Goal: Transaction & Acquisition: Purchase product/service

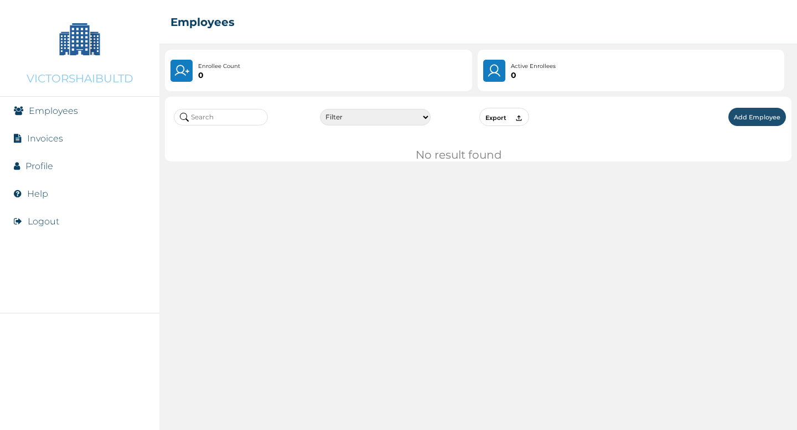
click at [49, 221] on button "Logout" at bounding box center [44, 221] width 32 height 11
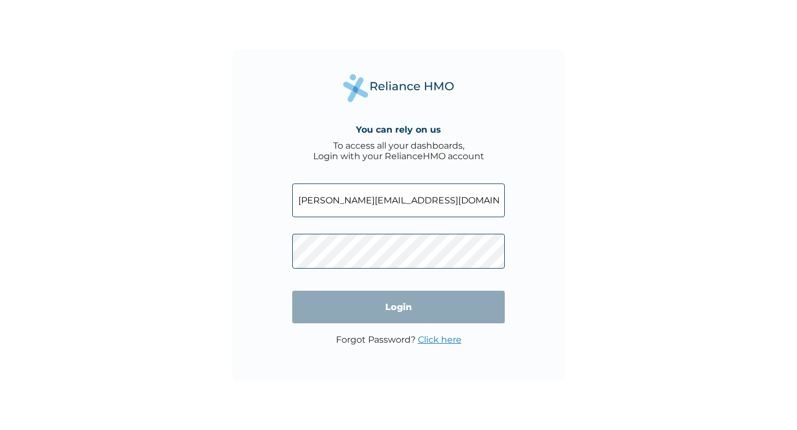
click at [356, 201] on input "victor@reliancehmo.com" at bounding box center [398, 201] width 212 height 34
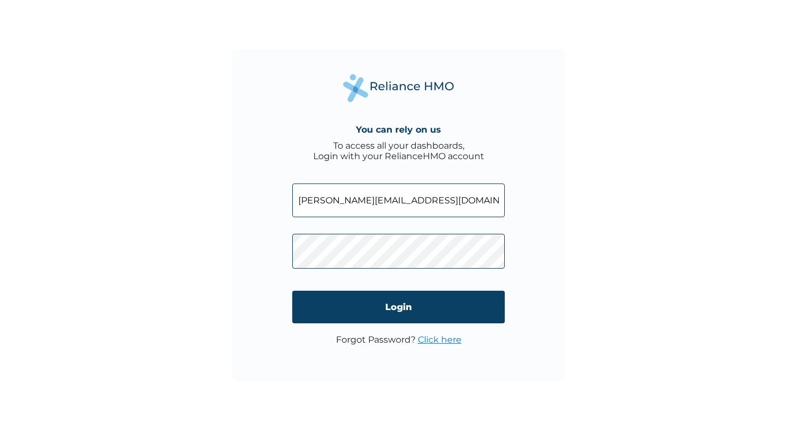
click at [356, 201] on input "victor@reliancehmo.com" at bounding box center [398, 201] width 212 height 34
click at [356, 201] on input "[PERSON_NAME][EMAIL_ADDRESS][DOMAIN_NAME]" at bounding box center [398, 201] width 212 height 34
paste input "fidesim360@ncien"
type input "[EMAIL_ADDRESS][DOMAIN_NAME]"
click at [270, 253] on div "You can rely on us To access all your dashboards, Login with your RelianceHMO a…" at bounding box center [398, 215] width 332 height 332
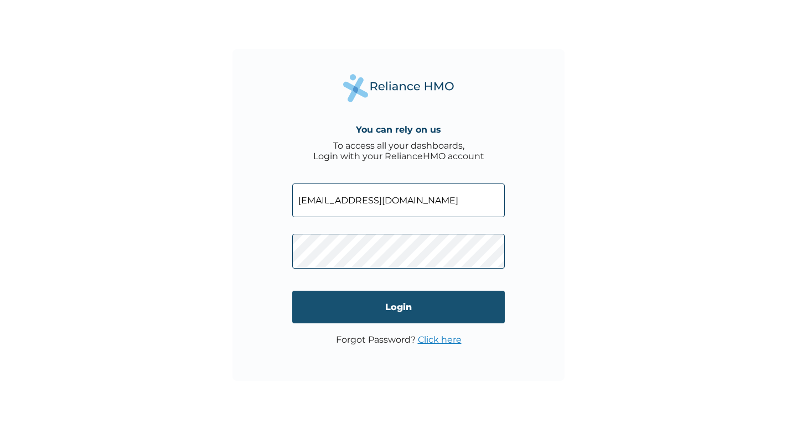
click at [380, 308] on input "Login" at bounding box center [398, 307] width 212 height 33
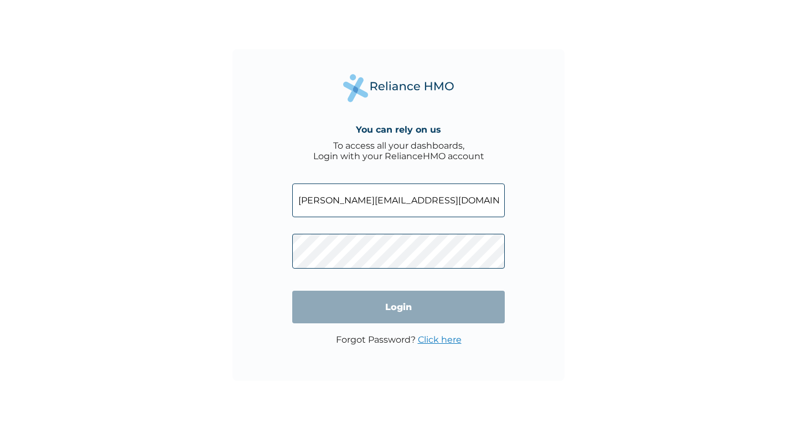
click at [356, 202] on input "[PERSON_NAME][EMAIL_ADDRESS][DOMAIN_NAME]" at bounding box center [398, 201] width 212 height 34
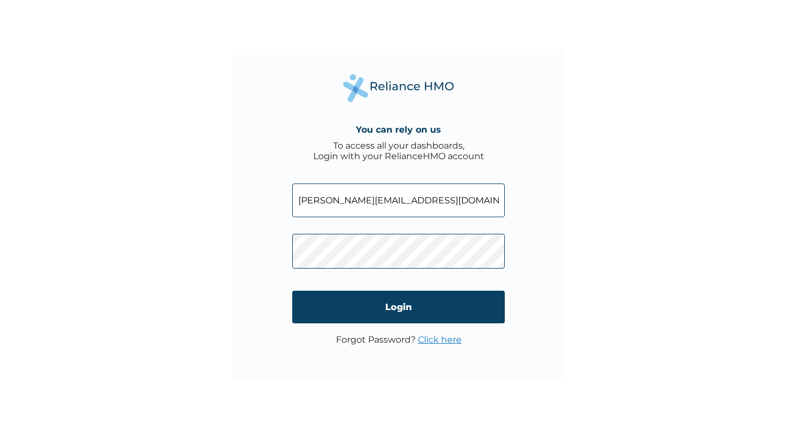
click at [356, 202] on input "[PERSON_NAME][EMAIL_ADDRESS][DOMAIN_NAME]" at bounding box center [398, 201] width 212 height 34
paste input "fidesim360@ncien"
type input "[EMAIL_ADDRESS][DOMAIN_NAME]"
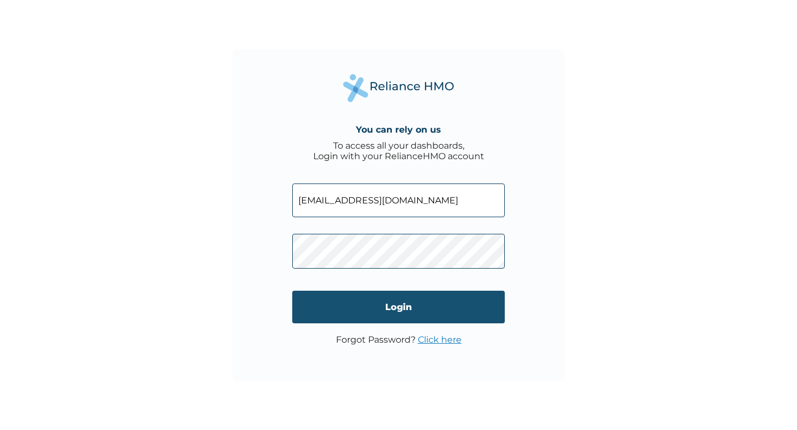
click at [388, 303] on input "Login" at bounding box center [398, 307] width 212 height 33
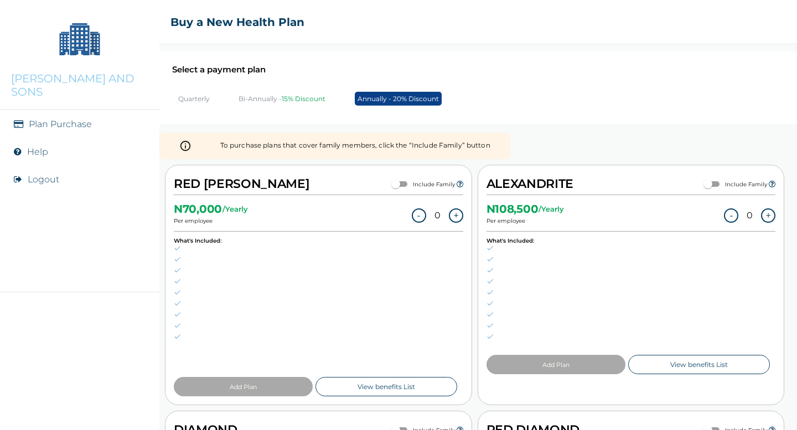
click at [267, 98] on p "Bi-Annually - 15% Discount" at bounding box center [281, 99] width 87 height 8
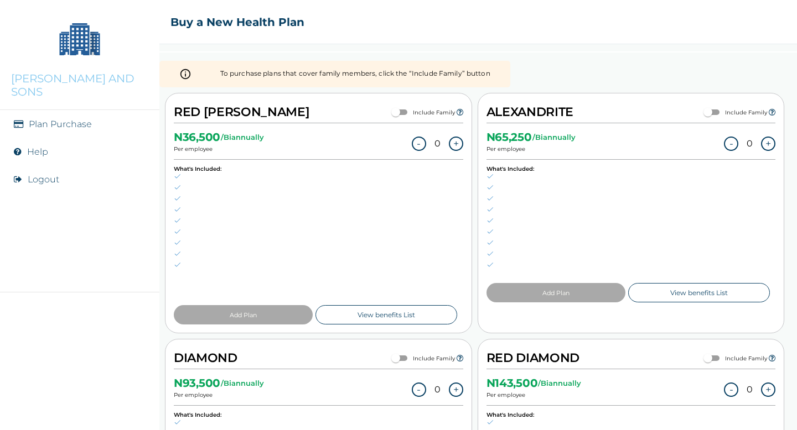
scroll to position [85, 0]
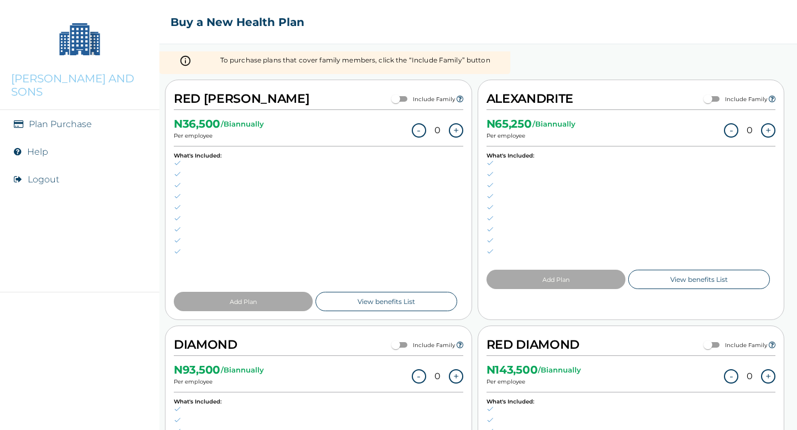
click at [455, 128] on button "+" at bounding box center [456, 130] width 14 height 14
click at [422, 128] on button "-" at bounding box center [420, 130] width 14 height 14
click at [458, 132] on button "+" at bounding box center [456, 130] width 14 height 14
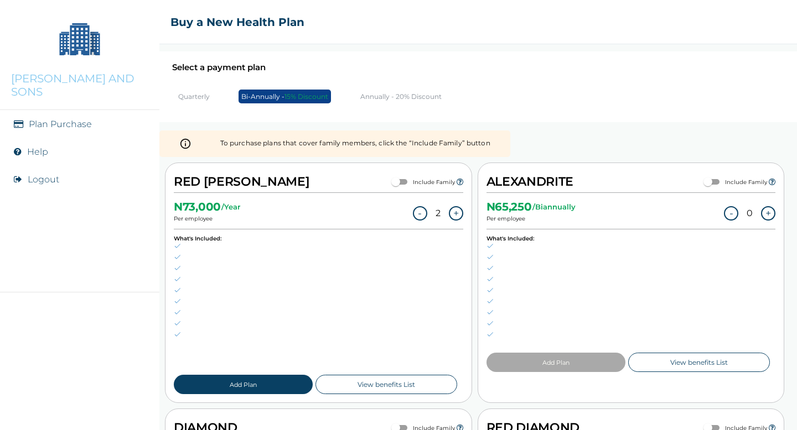
scroll to position [0, 0]
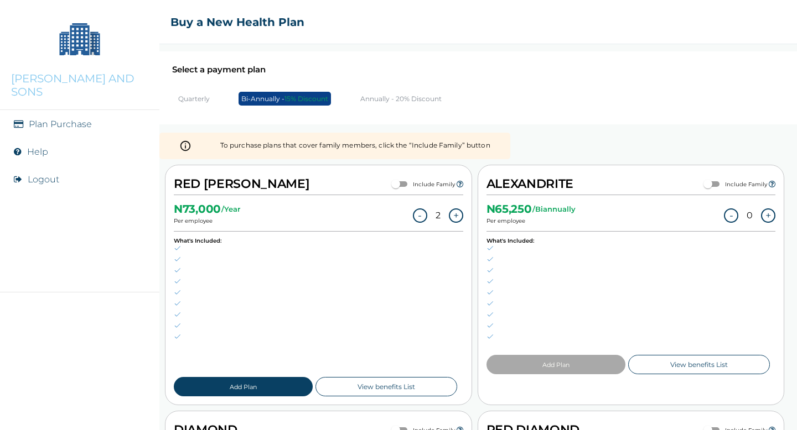
click at [769, 213] on button "+" at bounding box center [768, 216] width 14 height 14
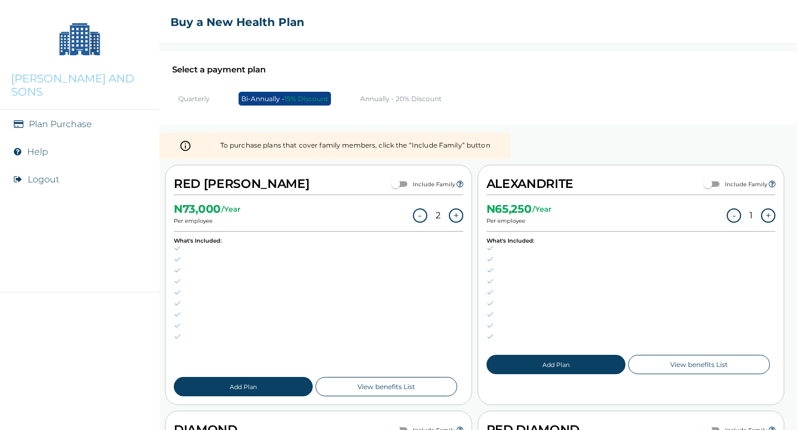
click at [769, 213] on button "+" at bounding box center [768, 216] width 14 height 14
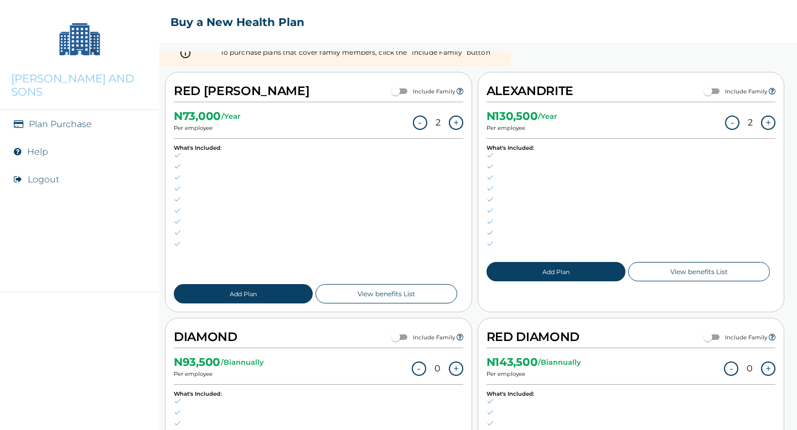
scroll to position [94, 0]
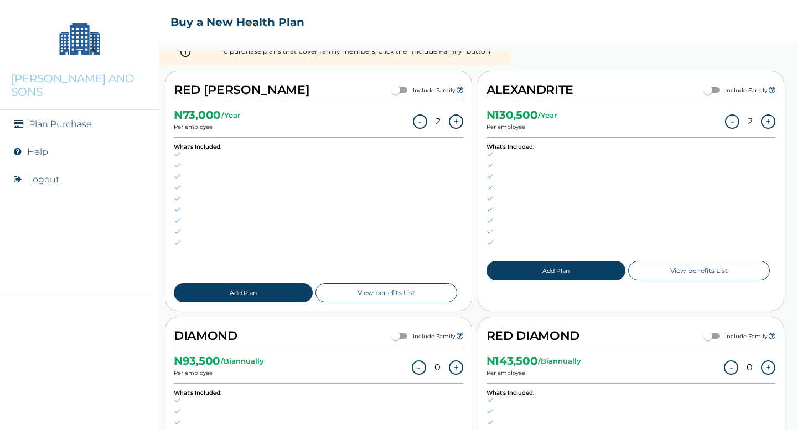
click at [458, 119] on button "+" at bounding box center [456, 122] width 14 height 14
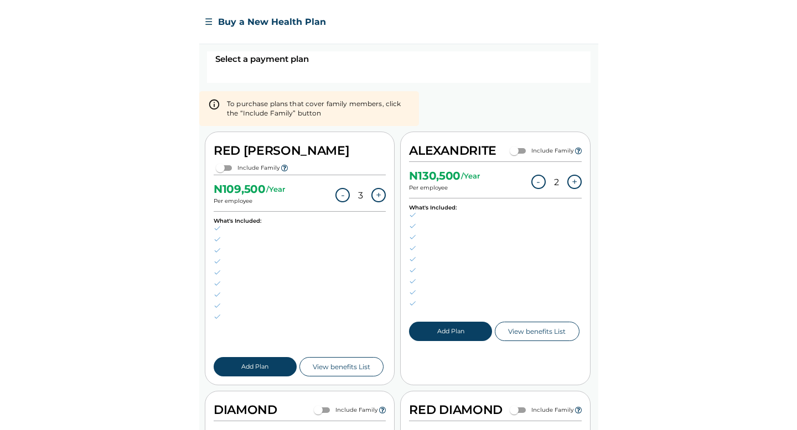
scroll to position [0, 0]
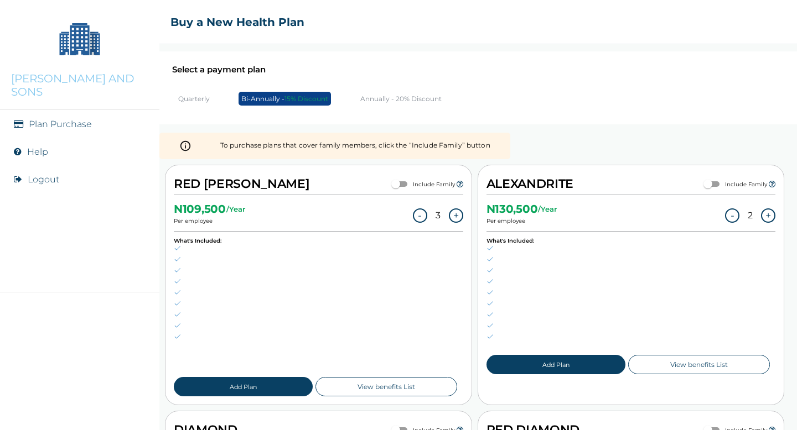
click at [419, 214] on button "-" at bounding box center [420, 216] width 14 height 14
click at [419, 214] on button "-" at bounding box center [421, 216] width 14 height 14
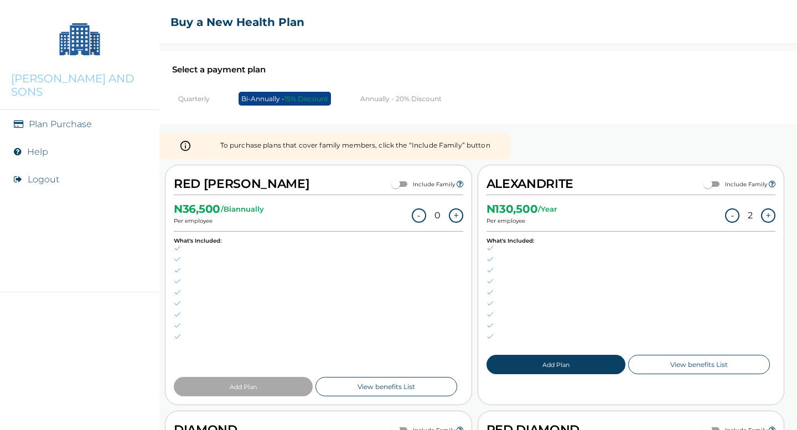
click at [735, 215] on button "-" at bounding box center [732, 216] width 14 height 14
click at [735, 215] on button "-" at bounding box center [734, 216] width 14 height 14
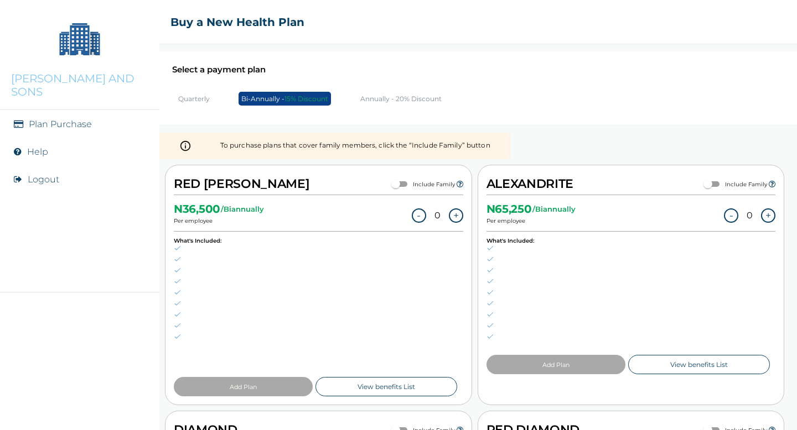
click at [453, 215] on button "+" at bounding box center [456, 216] width 14 height 14
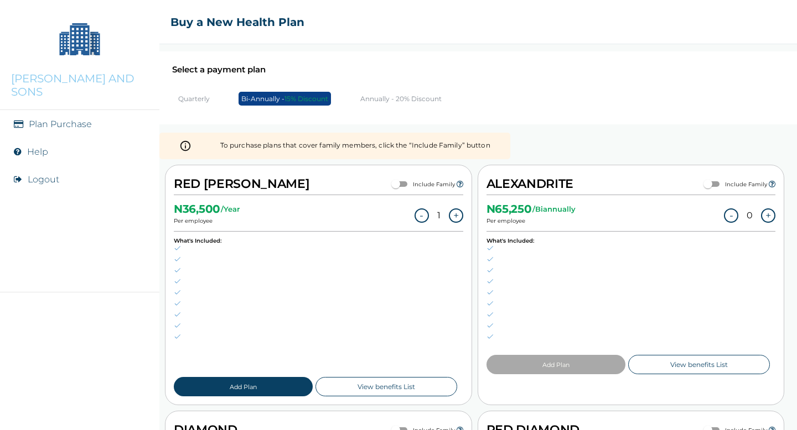
click at [421, 212] on button "-" at bounding box center [421, 216] width 14 height 14
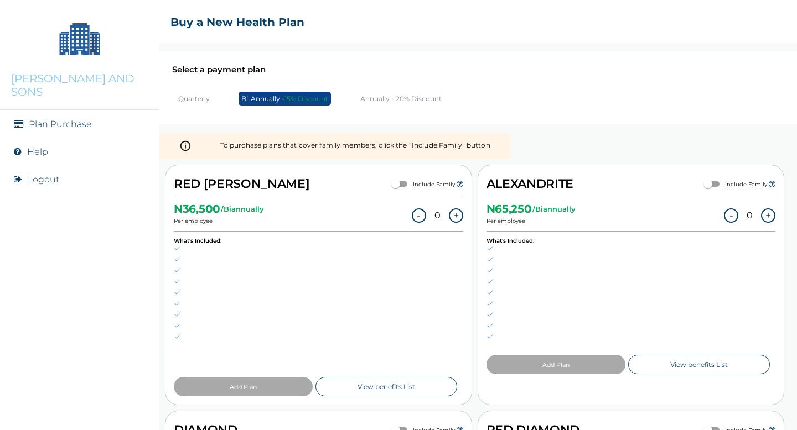
click at [771, 212] on button "+" at bounding box center [768, 216] width 14 height 14
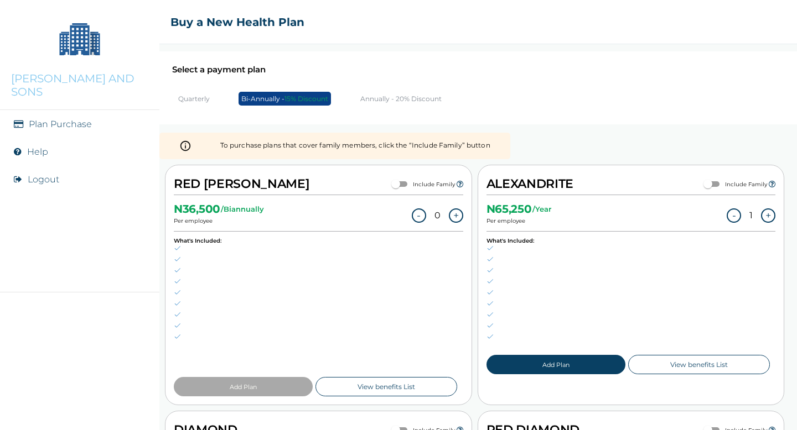
click at [769, 212] on button "+" at bounding box center [768, 216] width 14 height 14
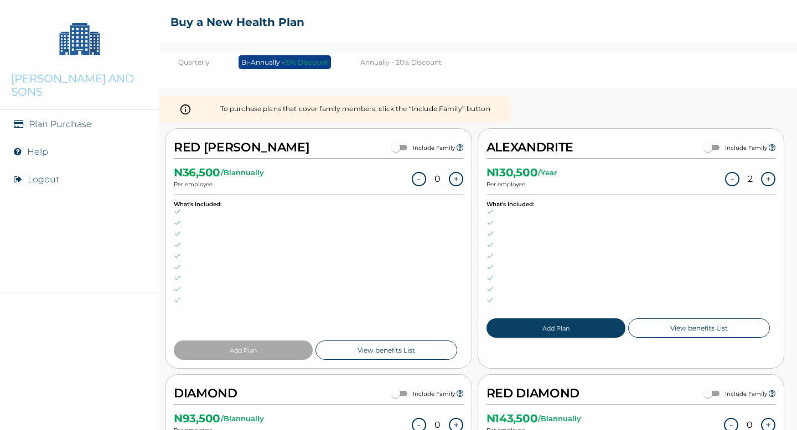
scroll to position [21, 0]
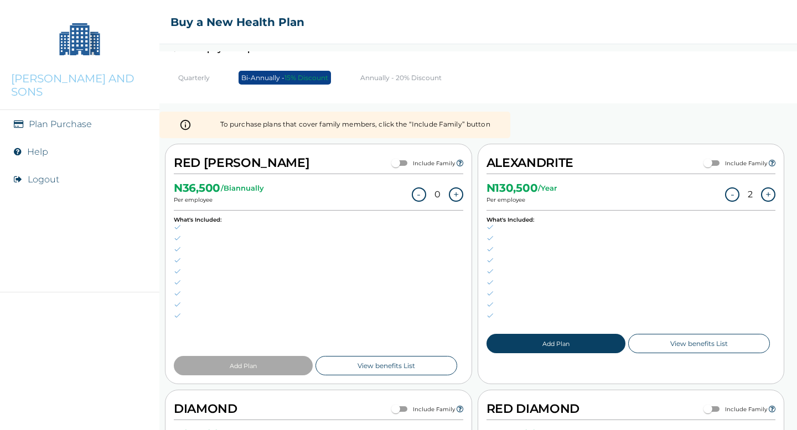
click at [733, 192] on button "-" at bounding box center [732, 195] width 14 height 14
click at [461, 192] on button "+" at bounding box center [456, 195] width 14 height 14
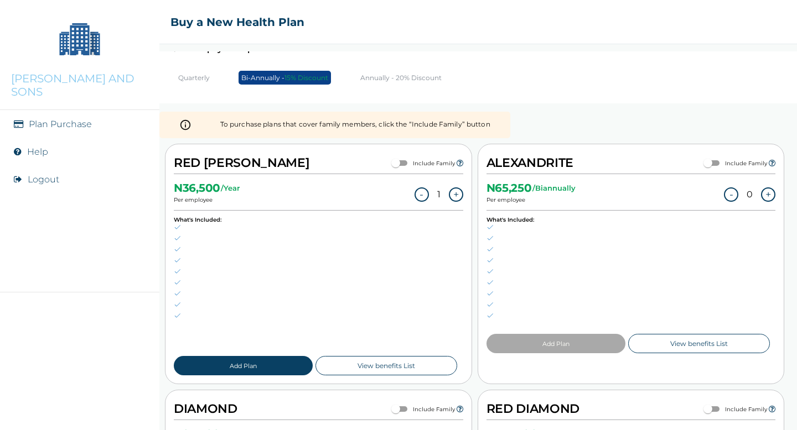
click at [461, 192] on button "+" at bounding box center [456, 195] width 14 height 14
click at [423, 190] on button "-" at bounding box center [420, 195] width 14 height 14
click at [423, 190] on button "-" at bounding box center [421, 195] width 14 height 14
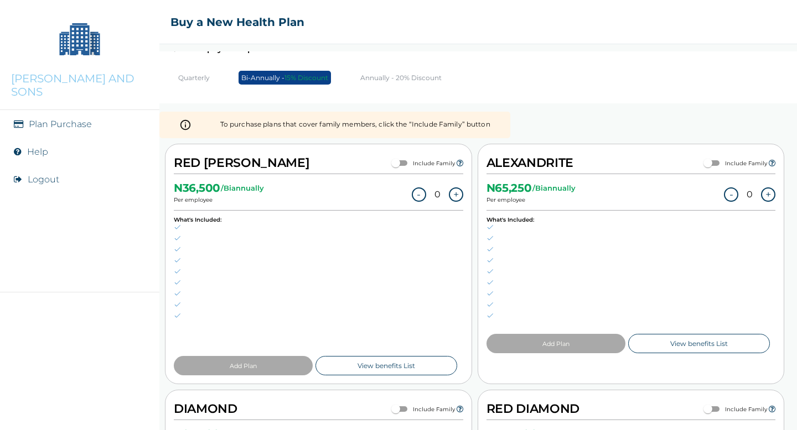
click at [455, 190] on button "+" at bounding box center [456, 195] width 14 height 14
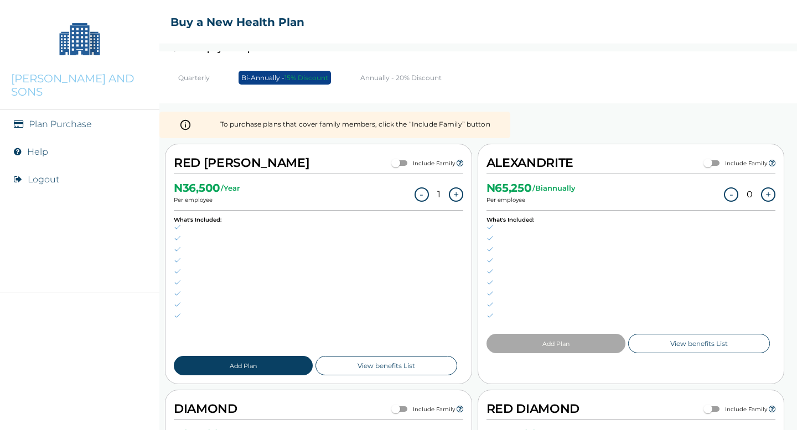
click at [455, 190] on button "+" at bounding box center [456, 195] width 14 height 14
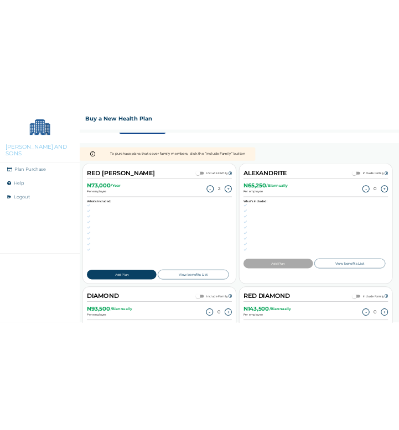
scroll to position [50, 0]
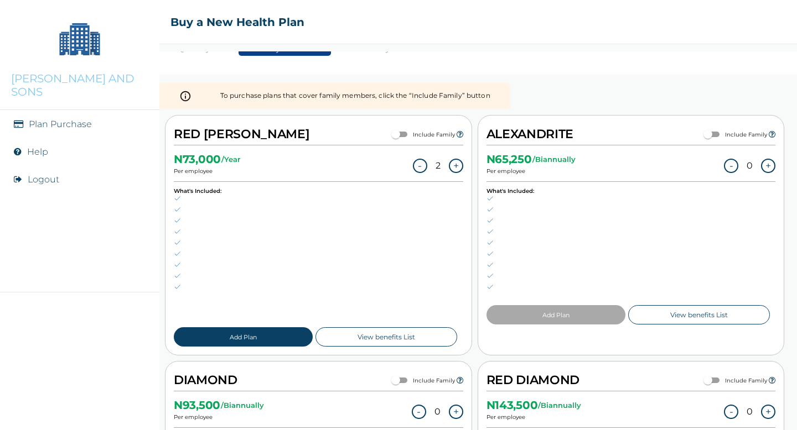
click at [454, 161] on button "+" at bounding box center [456, 166] width 14 height 14
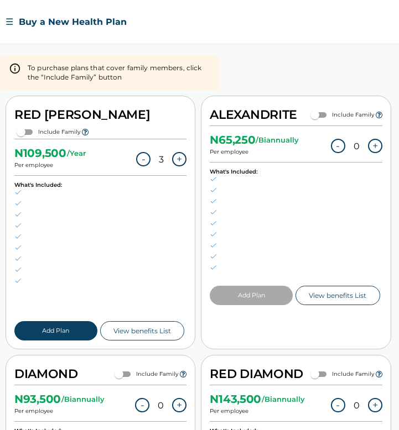
click at [63, 321] on button "Add Plan" at bounding box center [55, 330] width 83 height 19
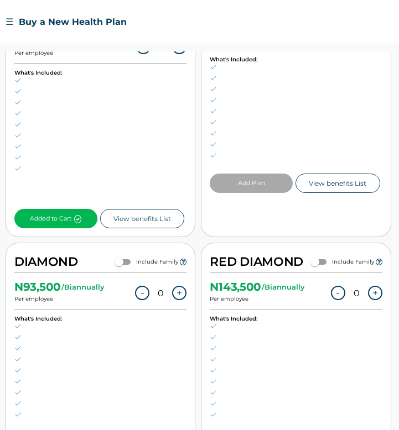
scroll to position [267, 0]
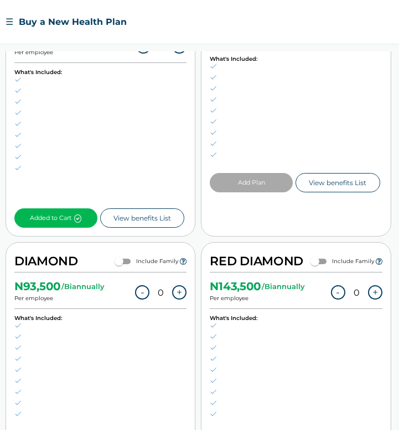
click at [57, 209] on button "Added to Cart" at bounding box center [55, 218] width 83 height 19
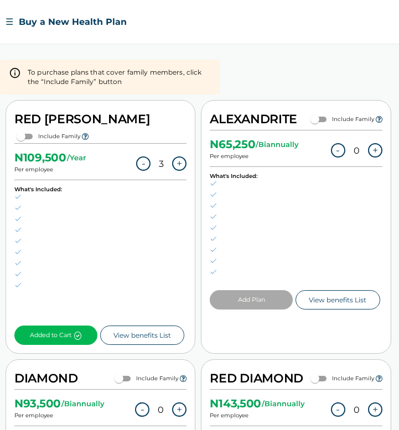
scroll to position [0, 0]
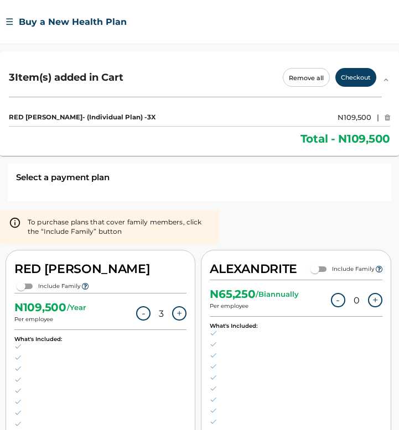
click at [358, 76] on button "Checkout" at bounding box center [355, 77] width 41 height 19
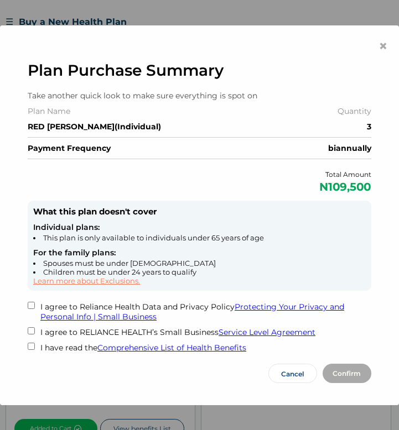
click at [32, 304] on input "checkbox" at bounding box center [31, 305] width 7 height 7
checkbox input "true"
click at [29, 328] on input "checkbox" at bounding box center [31, 331] width 7 height 7
checkbox input "true"
click at [33, 343] on input "checkbox" at bounding box center [31, 346] width 7 height 7
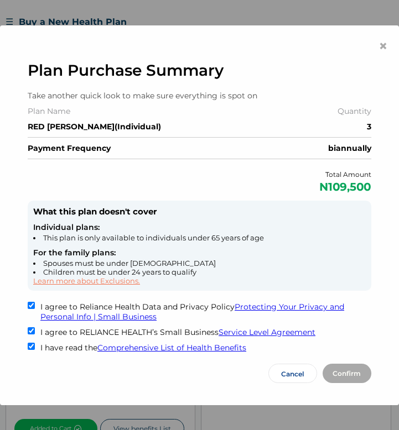
checkbox input "true"
click at [351, 370] on button "Confirm" at bounding box center [347, 373] width 49 height 19
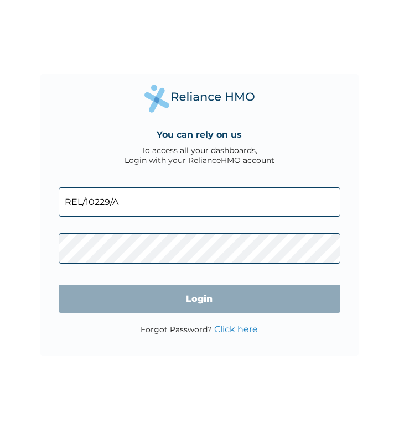
click at [96, 202] on input "REL/10229/A" at bounding box center [200, 202] width 282 height 29
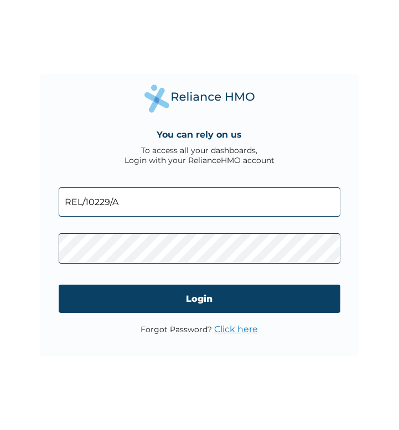
click at [96, 202] on input "REL/10229/A" at bounding box center [200, 202] width 282 height 29
paste input "idesim360@ncien.com"
drag, startPoint x: 172, startPoint y: 201, endPoint x: 38, endPoint y: 204, distance: 133.9
click at [38, 204] on div "You can rely on us To access all your dashboards, Login with your RelianceHMO a…" at bounding box center [199, 215] width 399 height 430
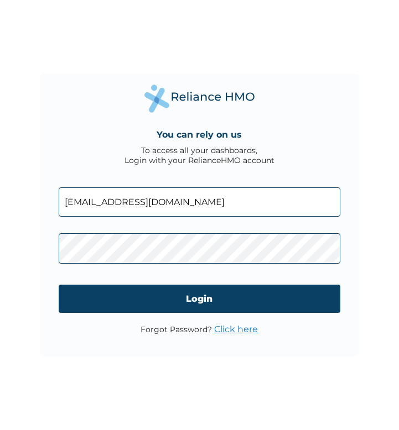
paste input "f"
type input "fidesim360@ncien.com"
click at [40, 248] on div "You can rely on us To access all your dashboards, Login with your RelianceHMO a…" at bounding box center [199, 215] width 319 height 283
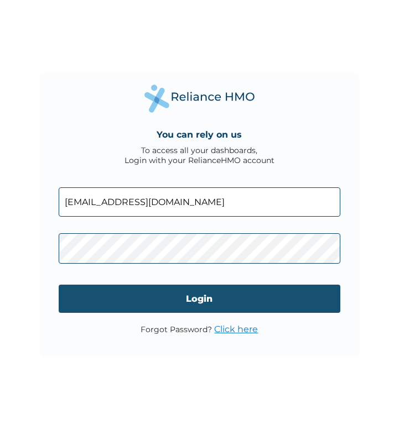
click at [145, 304] on input "Login" at bounding box center [200, 299] width 282 height 28
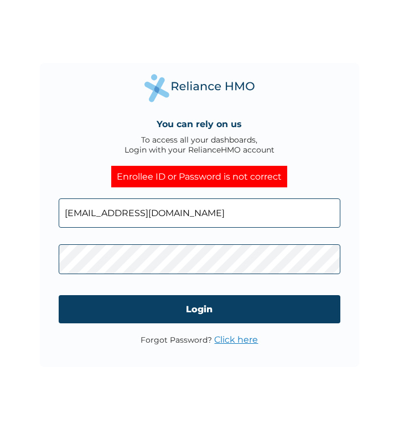
click at [20, 258] on div "You can rely on us To access all your dashboards, Login with your RelianceHMO a…" at bounding box center [199, 215] width 399 height 430
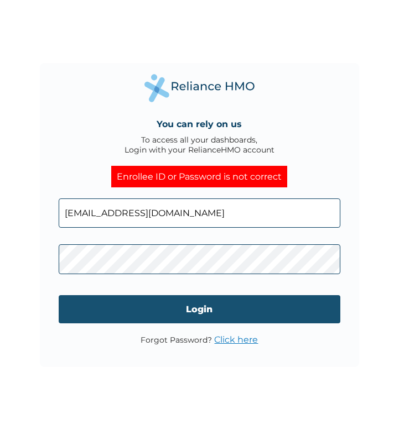
click at [199, 310] on input "Login" at bounding box center [200, 309] width 282 height 28
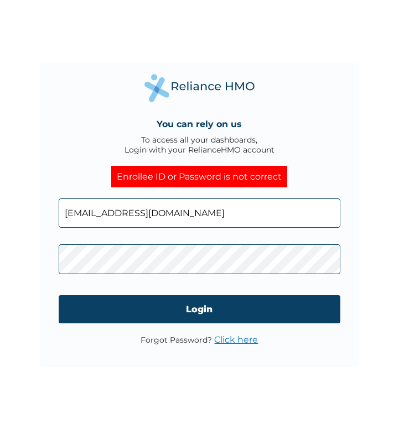
click at [53, 262] on div "You can rely on us To access all your dashboards, Login with your RelianceHMO a…" at bounding box center [199, 215] width 319 height 305
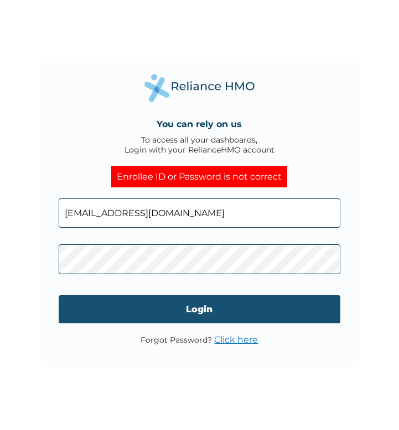
click at [181, 313] on input "Login" at bounding box center [200, 309] width 282 height 28
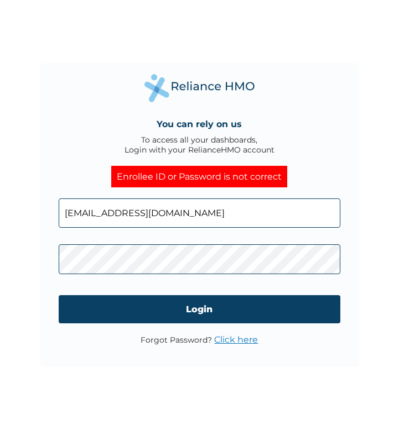
click at [184, 213] on input "fidesim360@ncien.com" at bounding box center [200, 213] width 282 height 29
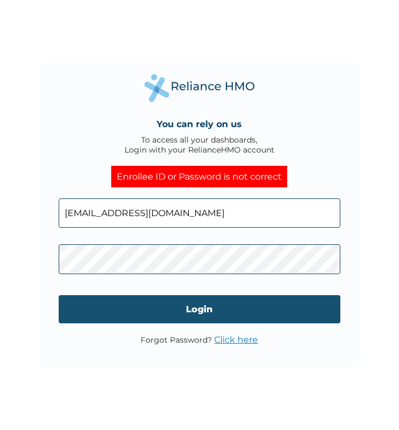
click at [137, 305] on input "Login" at bounding box center [200, 309] width 282 height 28
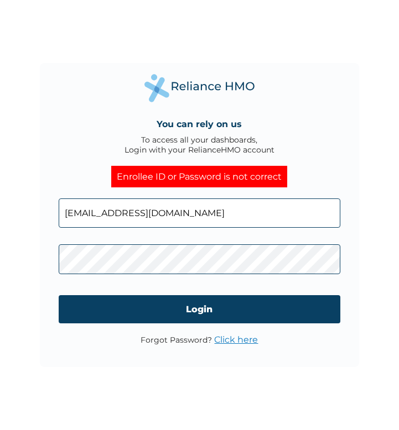
click at [170, 210] on input "[EMAIL_ADDRESS][DOMAIN_NAME]" at bounding box center [200, 213] width 282 height 29
click at [139, 214] on input "[EMAIL_ADDRESS][DOMAIN_NAME]" at bounding box center [200, 213] width 282 height 29
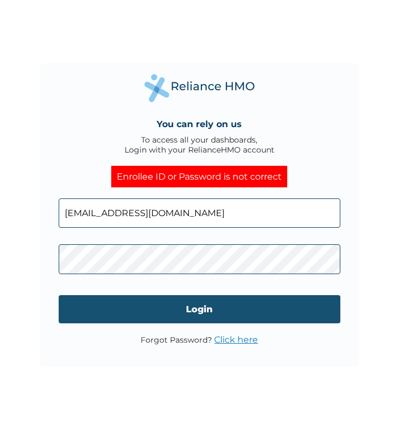
click at [168, 304] on input "Login" at bounding box center [200, 309] width 282 height 28
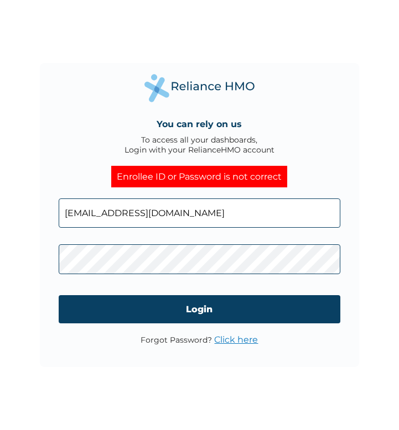
click at [137, 212] on input "[EMAIL_ADDRESS][DOMAIN_NAME]" at bounding box center [200, 213] width 282 height 29
paste input "6GlyjMolY5"
type input "6GlyjMolY5"
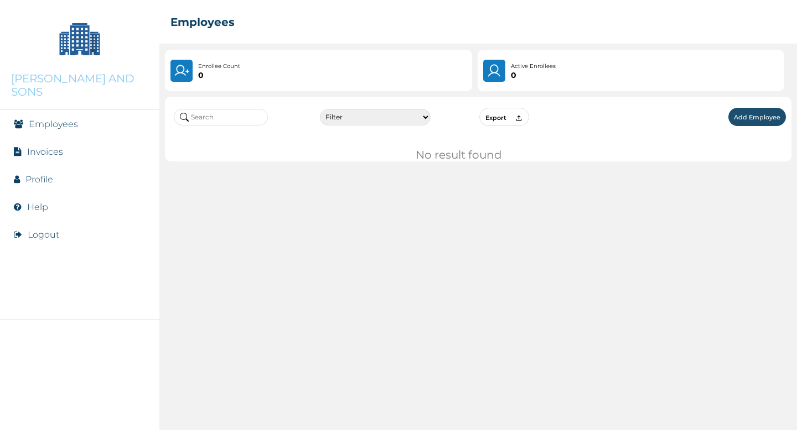
click at [53, 230] on button "Logout" at bounding box center [44, 235] width 32 height 11
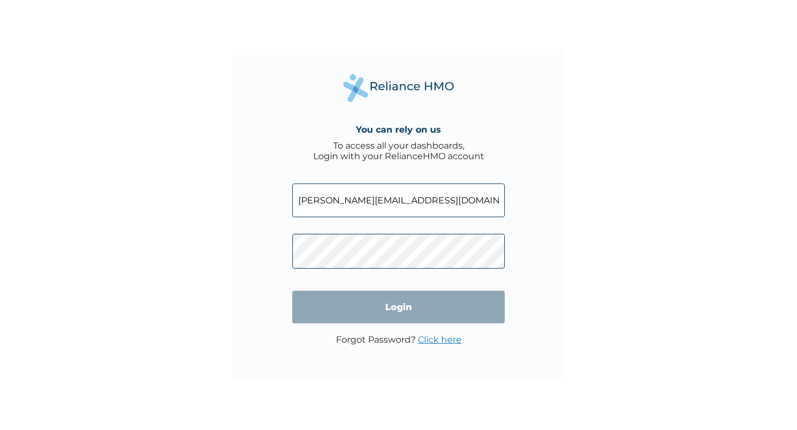
click at [334, 206] on input "[PERSON_NAME][EMAIL_ADDRESS][DOMAIN_NAME]" at bounding box center [398, 201] width 212 height 34
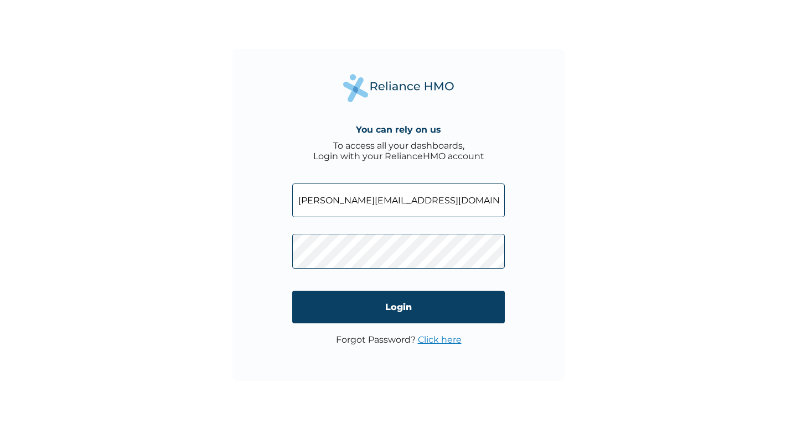
click at [334, 206] on input "[PERSON_NAME][EMAIL_ADDRESS][DOMAIN_NAME]" at bounding box center [398, 201] width 212 height 34
paste input "fidesim360@ncien"
type input "[EMAIL_ADDRESS][DOMAIN_NAME]"
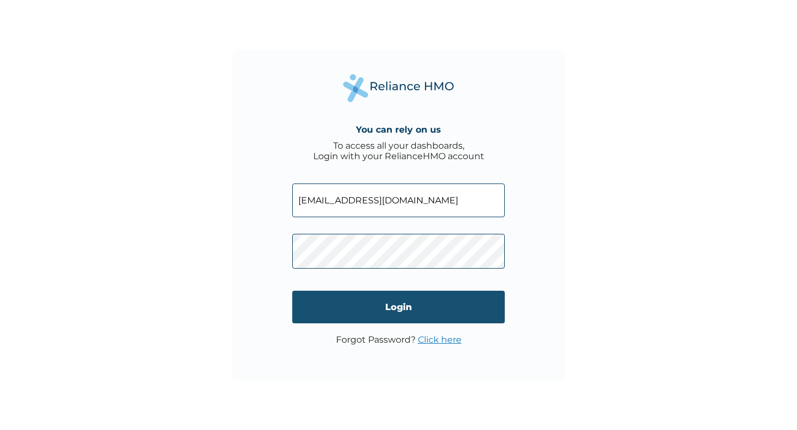
click at [387, 316] on input "Login" at bounding box center [398, 307] width 212 height 33
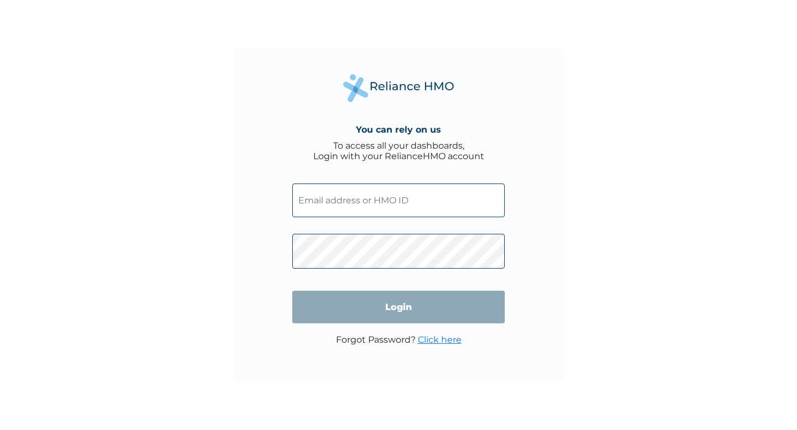
type input "[PERSON_NAME][EMAIL_ADDRESS][DOMAIN_NAME]"
click at [393, 314] on input "Login" at bounding box center [398, 307] width 212 height 33
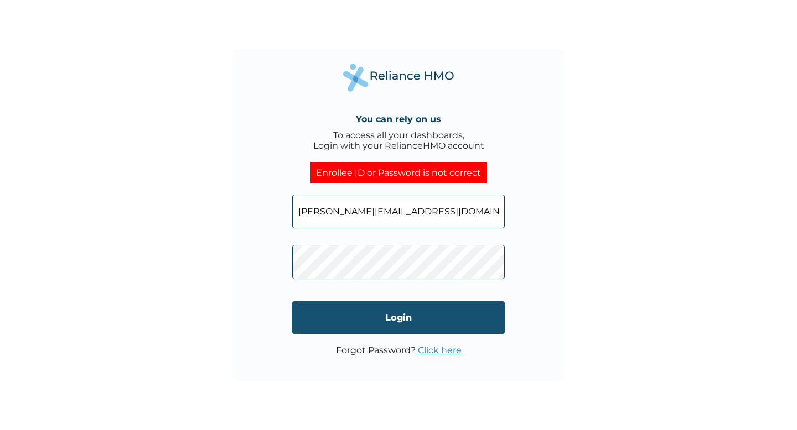
click at [385, 312] on input "Login" at bounding box center [398, 318] width 212 height 33
click at [383, 313] on input "Login" at bounding box center [398, 318] width 212 height 33
click at [390, 319] on input "Login" at bounding box center [398, 318] width 212 height 33
click at [395, 313] on input "Login" at bounding box center [398, 318] width 212 height 33
click at [418, 328] on input "Login" at bounding box center [398, 318] width 212 height 33
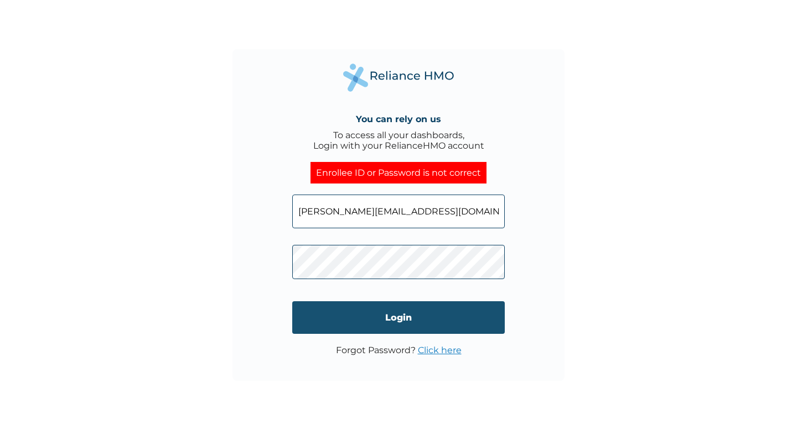
click at [418, 321] on input "Login" at bounding box center [398, 318] width 212 height 33
click at [385, 312] on input "Login" at bounding box center [398, 318] width 212 height 33
click at [409, 316] on input "Login" at bounding box center [398, 318] width 212 height 33
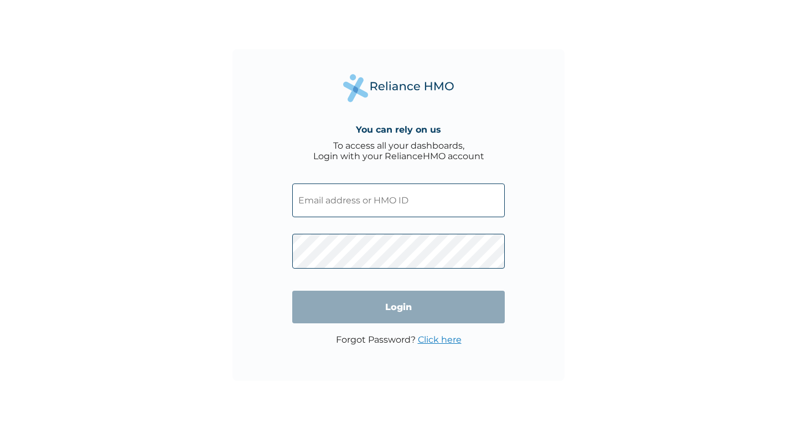
type input "[PERSON_NAME][EMAIL_ADDRESS][DOMAIN_NAME]"
click at [394, 309] on input "Login" at bounding box center [398, 307] width 212 height 33
type input "[PERSON_NAME][EMAIL_ADDRESS][DOMAIN_NAME]"
click at [410, 302] on input "Login" at bounding box center [398, 307] width 212 height 33
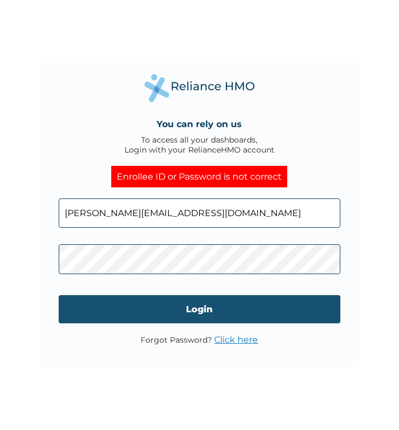
click at [207, 317] on input "Login" at bounding box center [200, 309] width 282 height 28
click at [202, 307] on input "Login" at bounding box center [200, 309] width 282 height 28
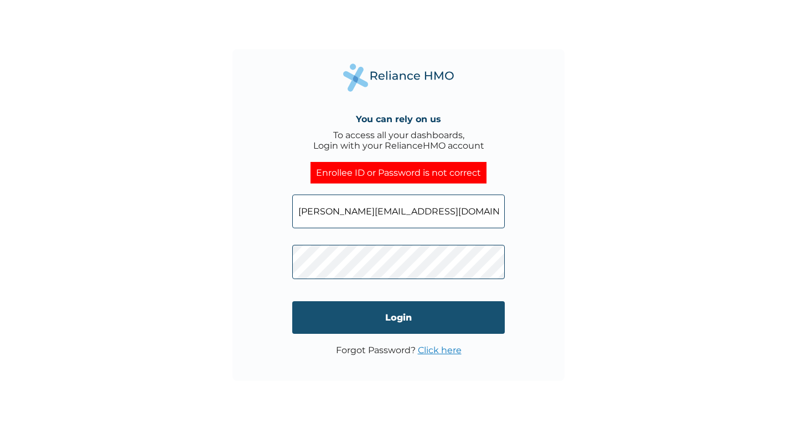
click at [383, 324] on input "Login" at bounding box center [398, 318] width 212 height 33
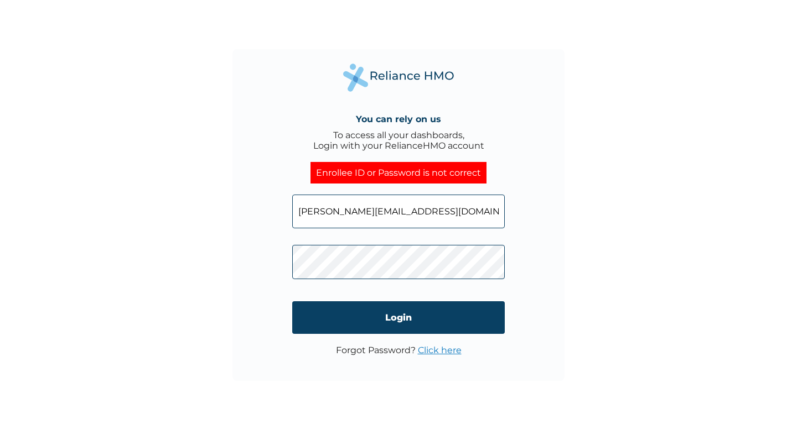
click at [225, 67] on div "You can rely on us To access all your dashboards, Login with your RelianceHMO a…" at bounding box center [398, 215] width 797 height 430
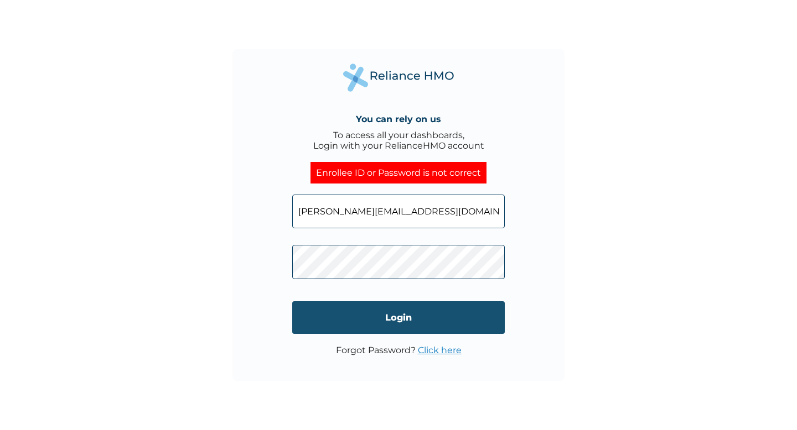
click at [383, 324] on input "Login" at bounding box center [398, 318] width 212 height 33
